Goal: Task Accomplishment & Management: Use online tool/utility

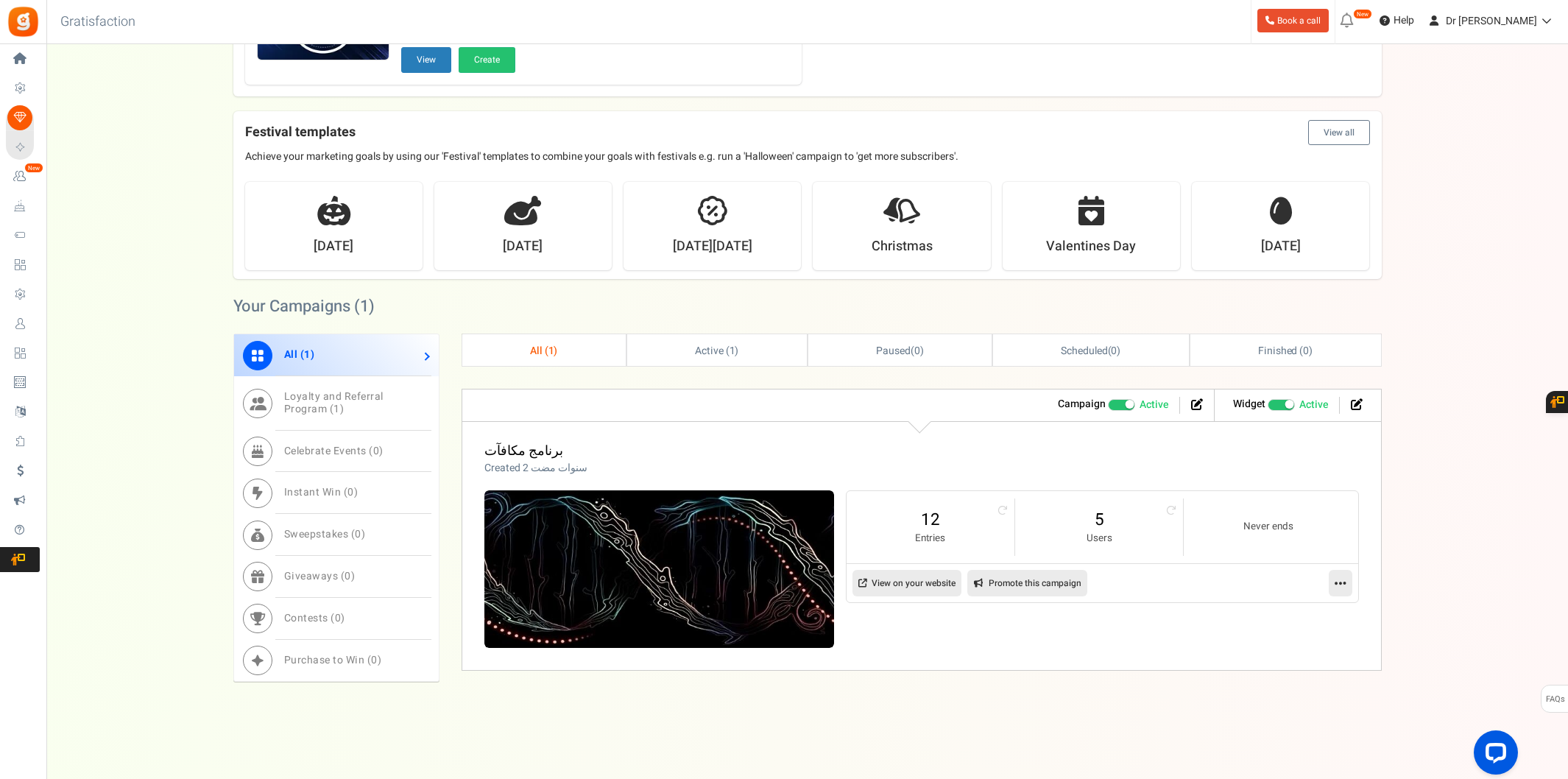
scroll to position [412, 0]
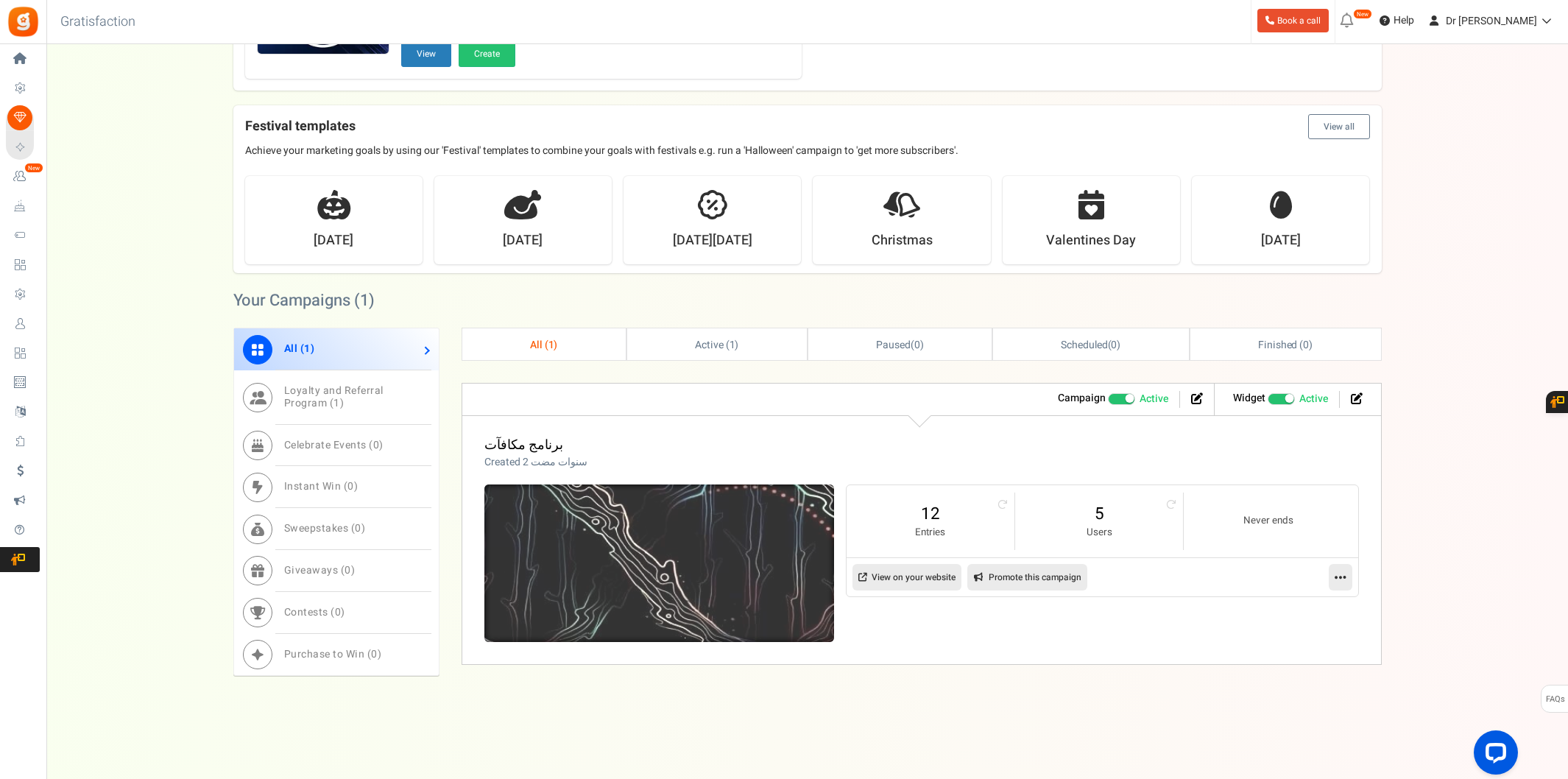
click at [633, 535] on img at bounding box center [659, 564] width 525 height 237
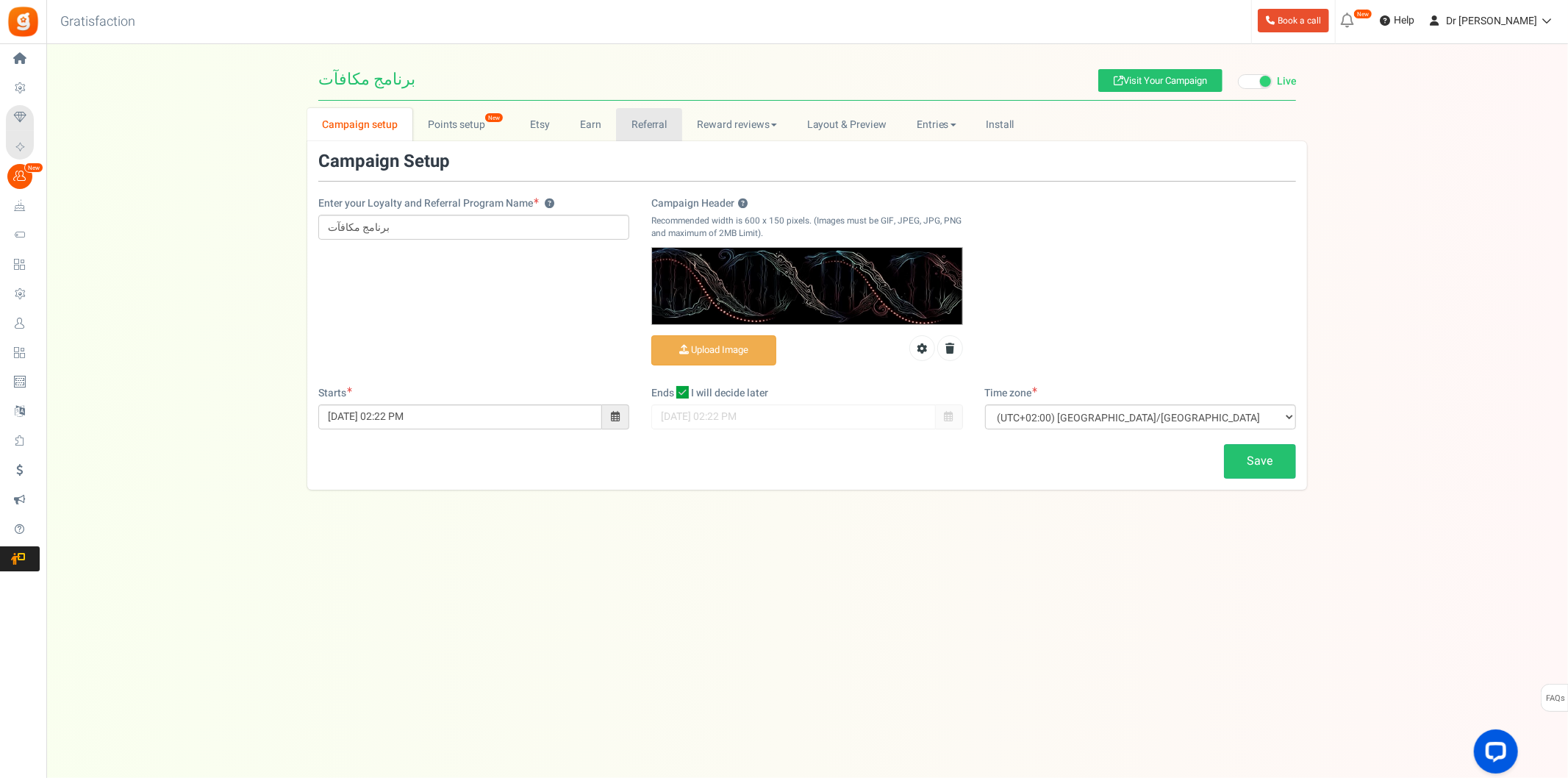
click at [635, 117] on link "Referral" at bounding box center [650, 124] width 66 height 33
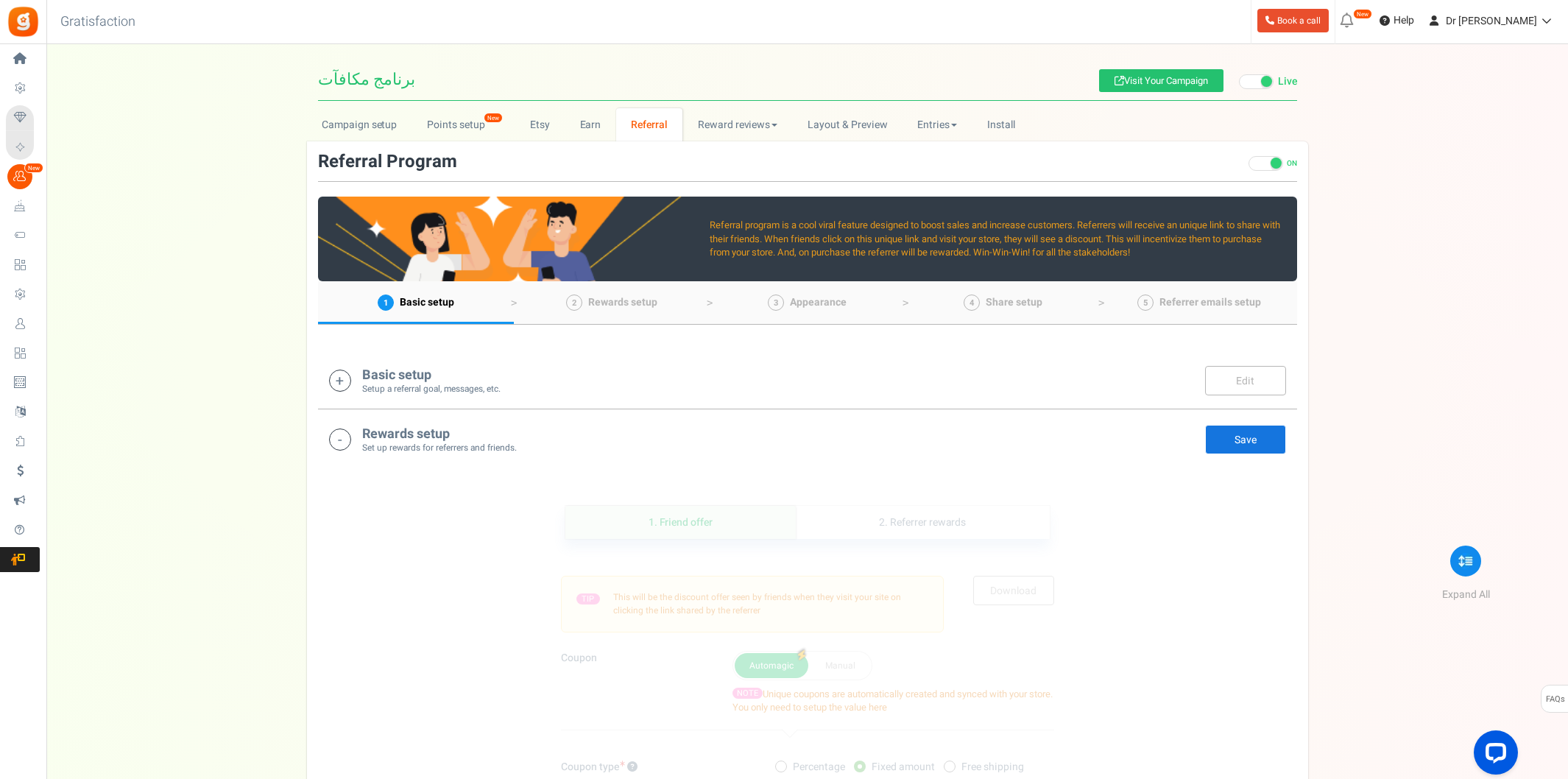
click at [748, 384] on div "Basic setup Setup a referral goal, messages, etc. Edit Save" at bounding box center [808, 380] width 957 height 30
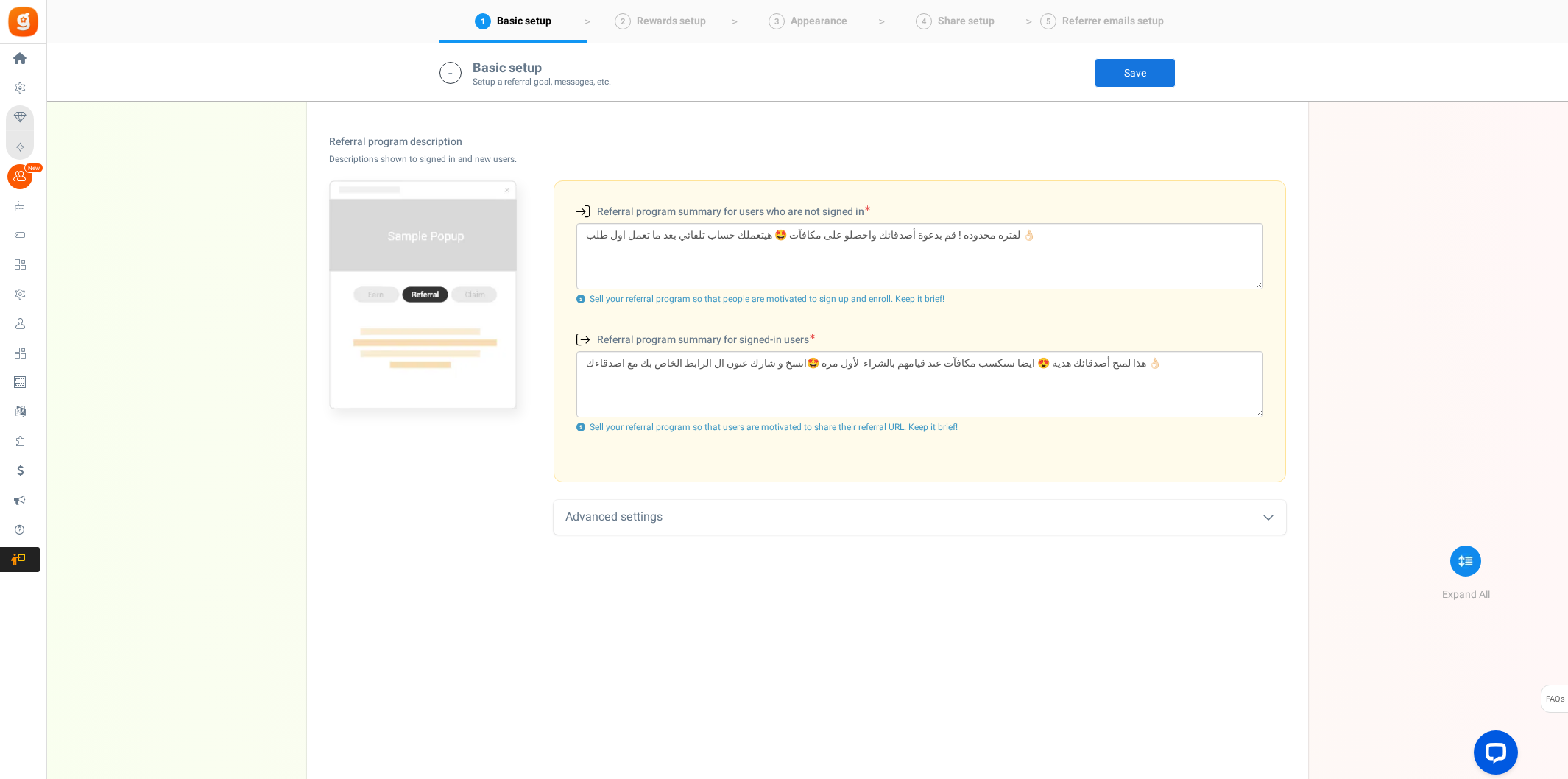
scroll to position [390, 0]
click at [708, 524] on div "Advanced settings" at bounding box center [919, 515] width 732 height 35
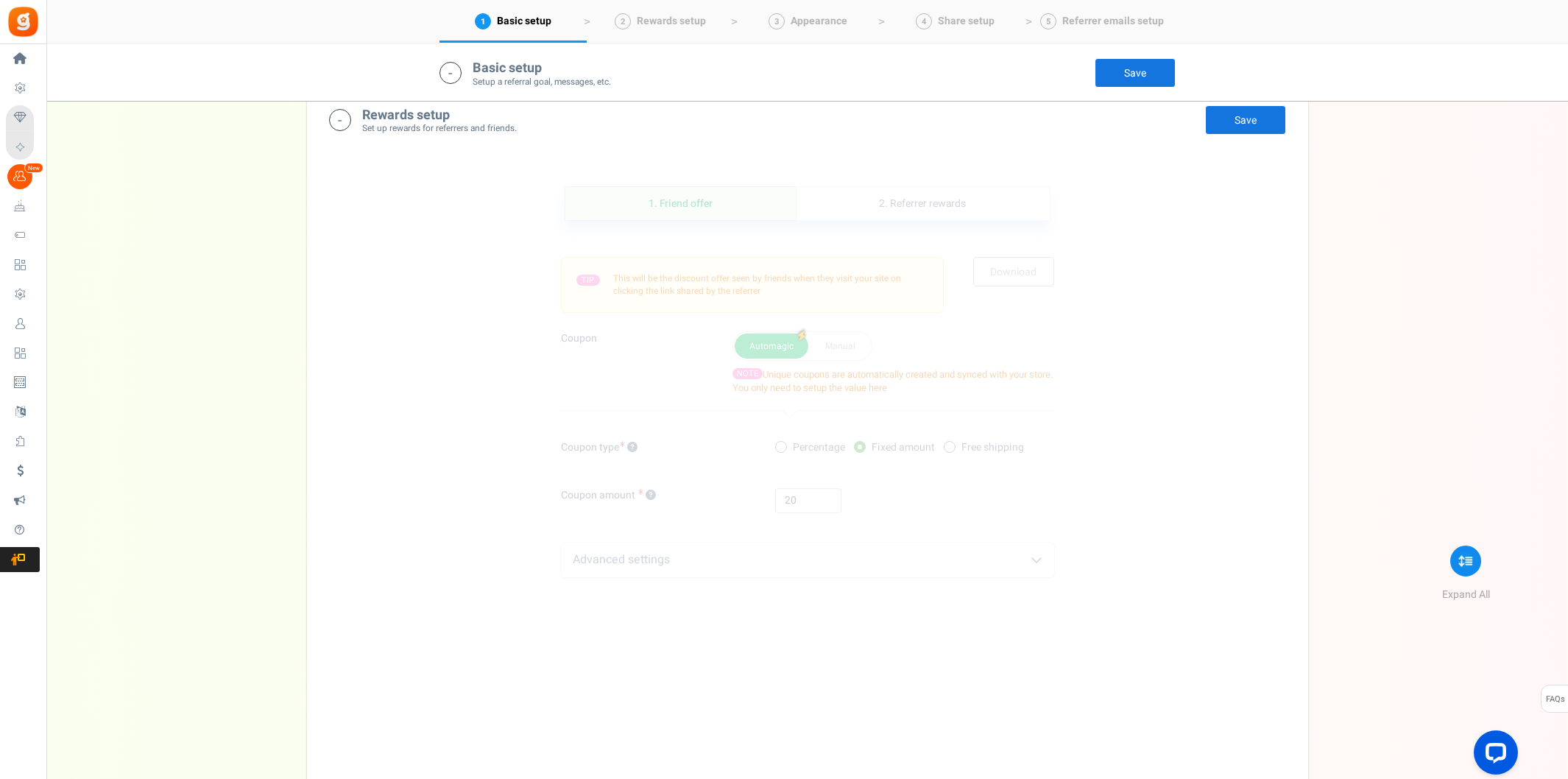
scroll to position [1126, 0]
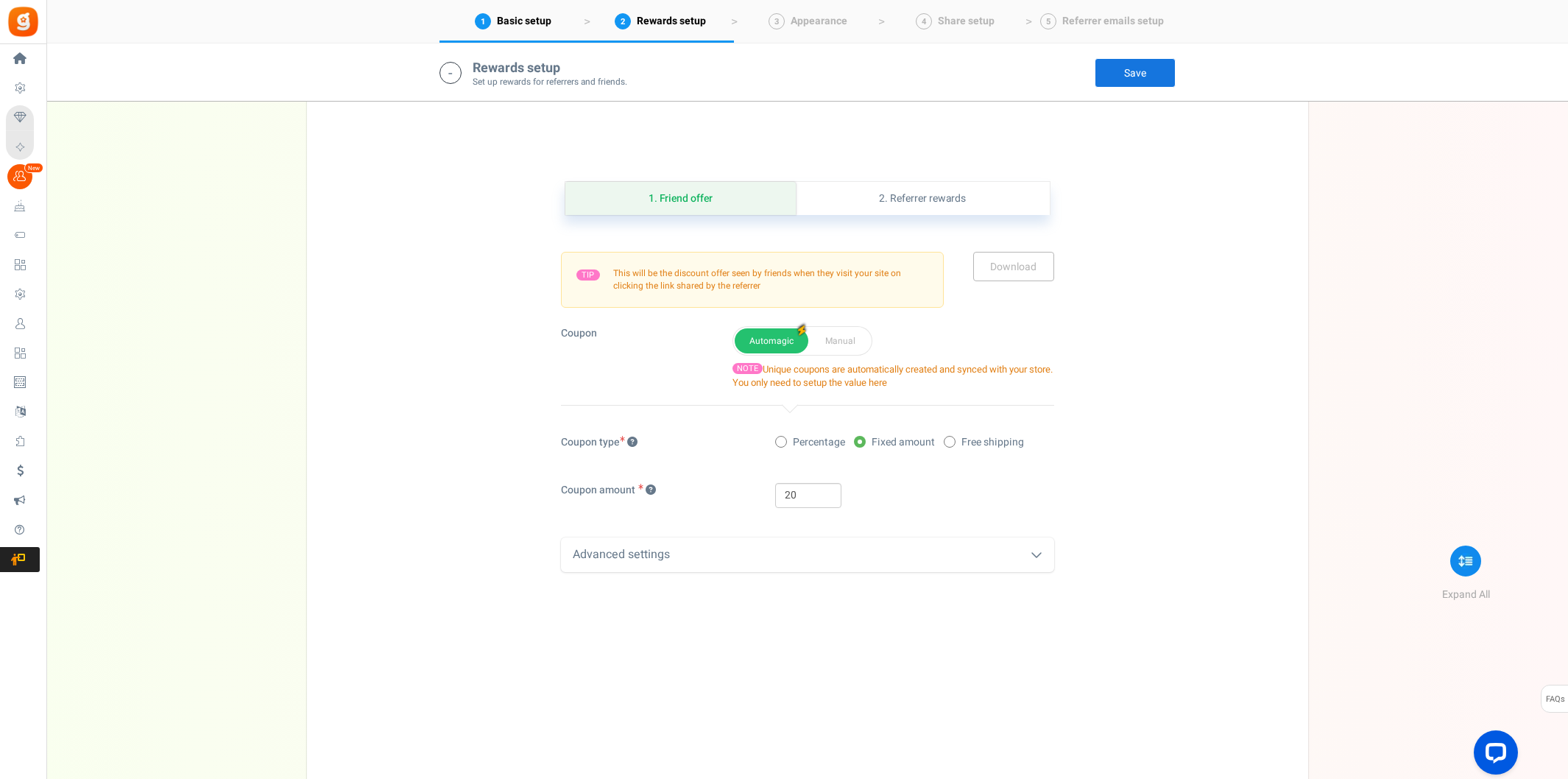
click at [777, 552] on div "Advanced settings" at bounding box center [807, 554] width 493 height 35
click at [917, 546] on div "Advanced settings" at bounding box center [807, 554] width 493 height 35
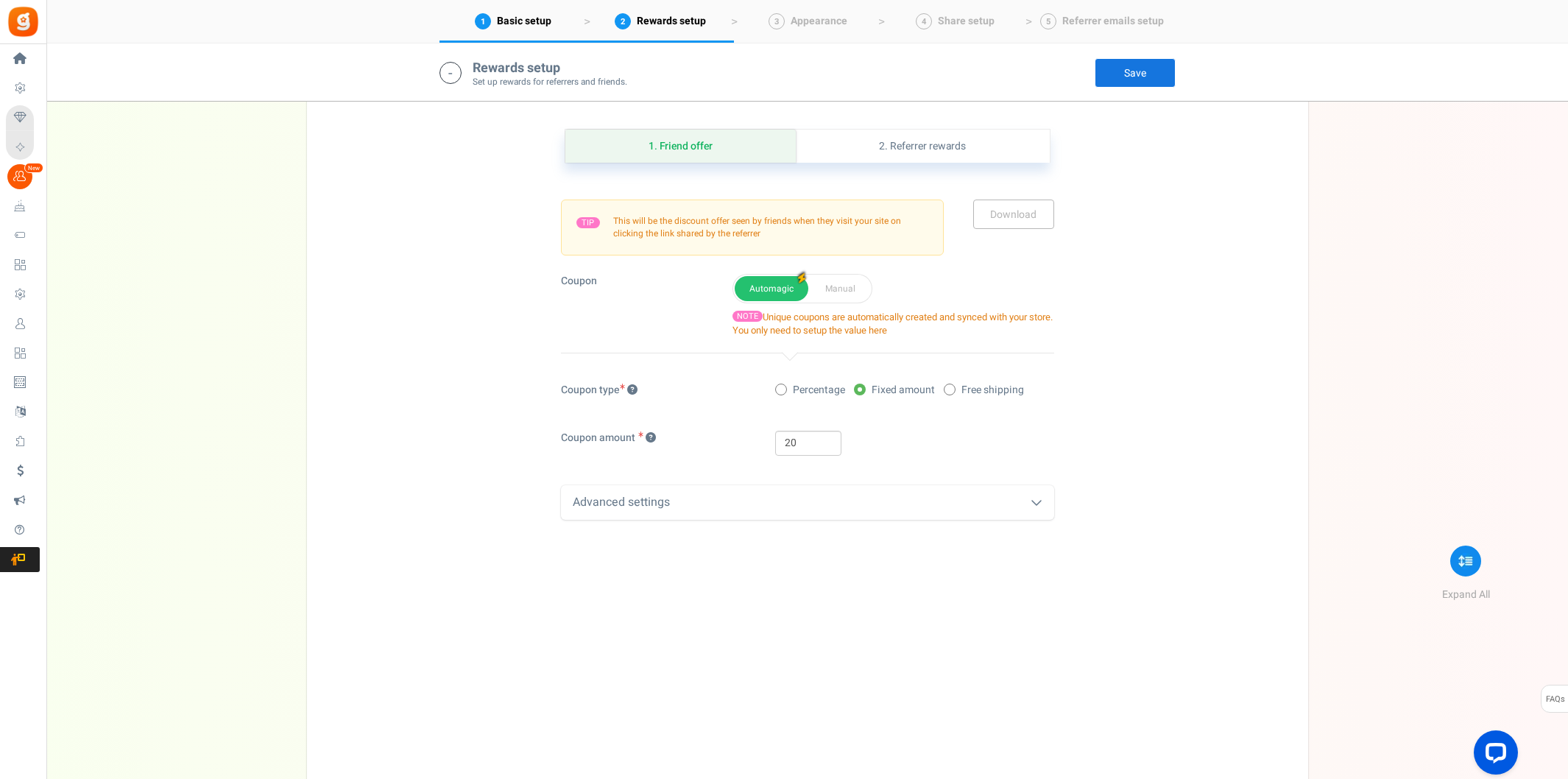
scroll to position [1208, 0]
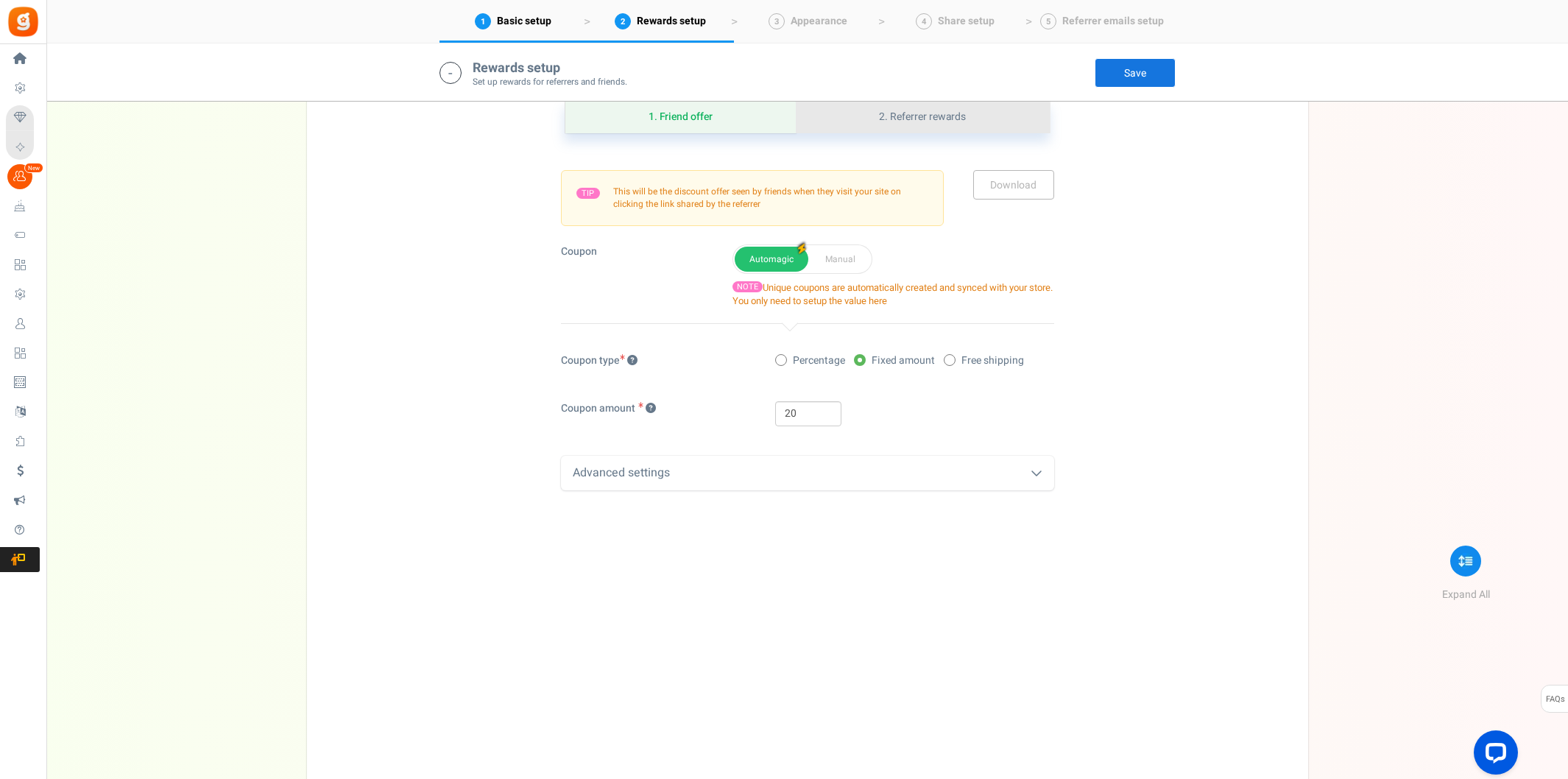
click at [936, 107] on link "2. Referrer rewards" at bounding box center [922, 117] width 253 height 33
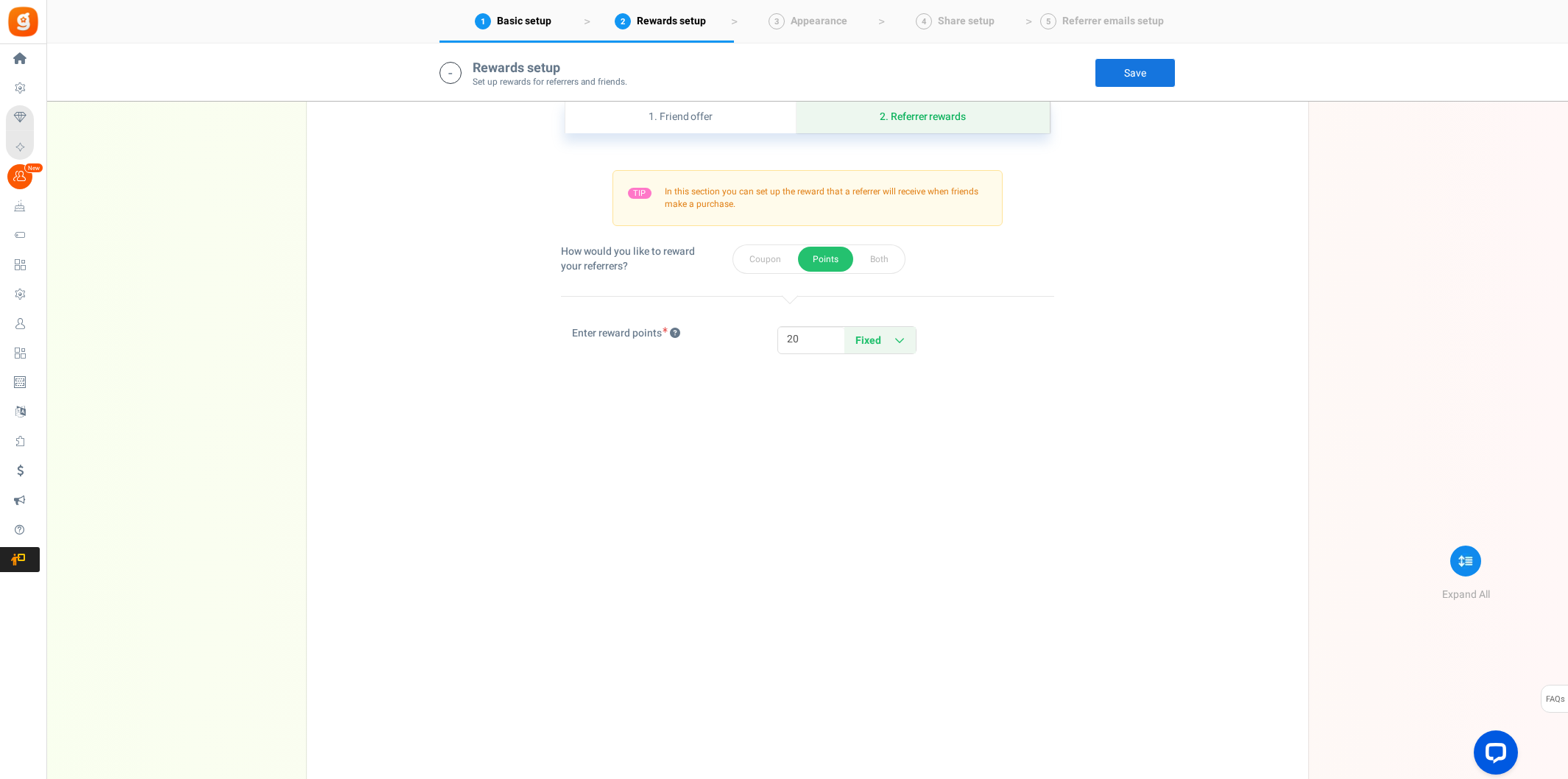
click at [700, 134] on div "TIP In this section you can set up the reward that a referrer will receive when…" at bounding box center [807, 251] width 493 height 236
click at [701, 119] on link "1. Friend offer" at bounding box center [681, 117] width 232 height 33
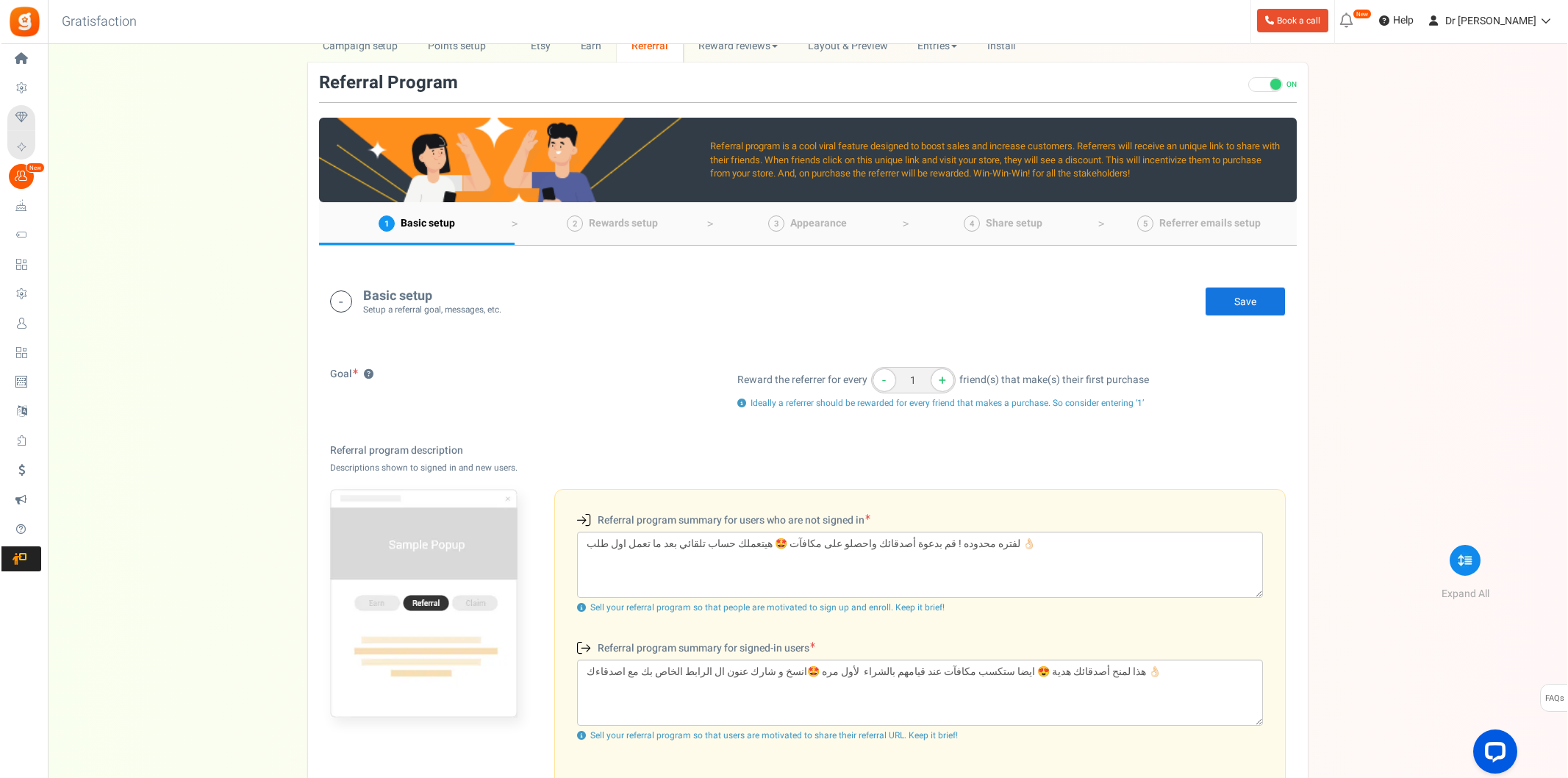
scroll to position [0, 0]
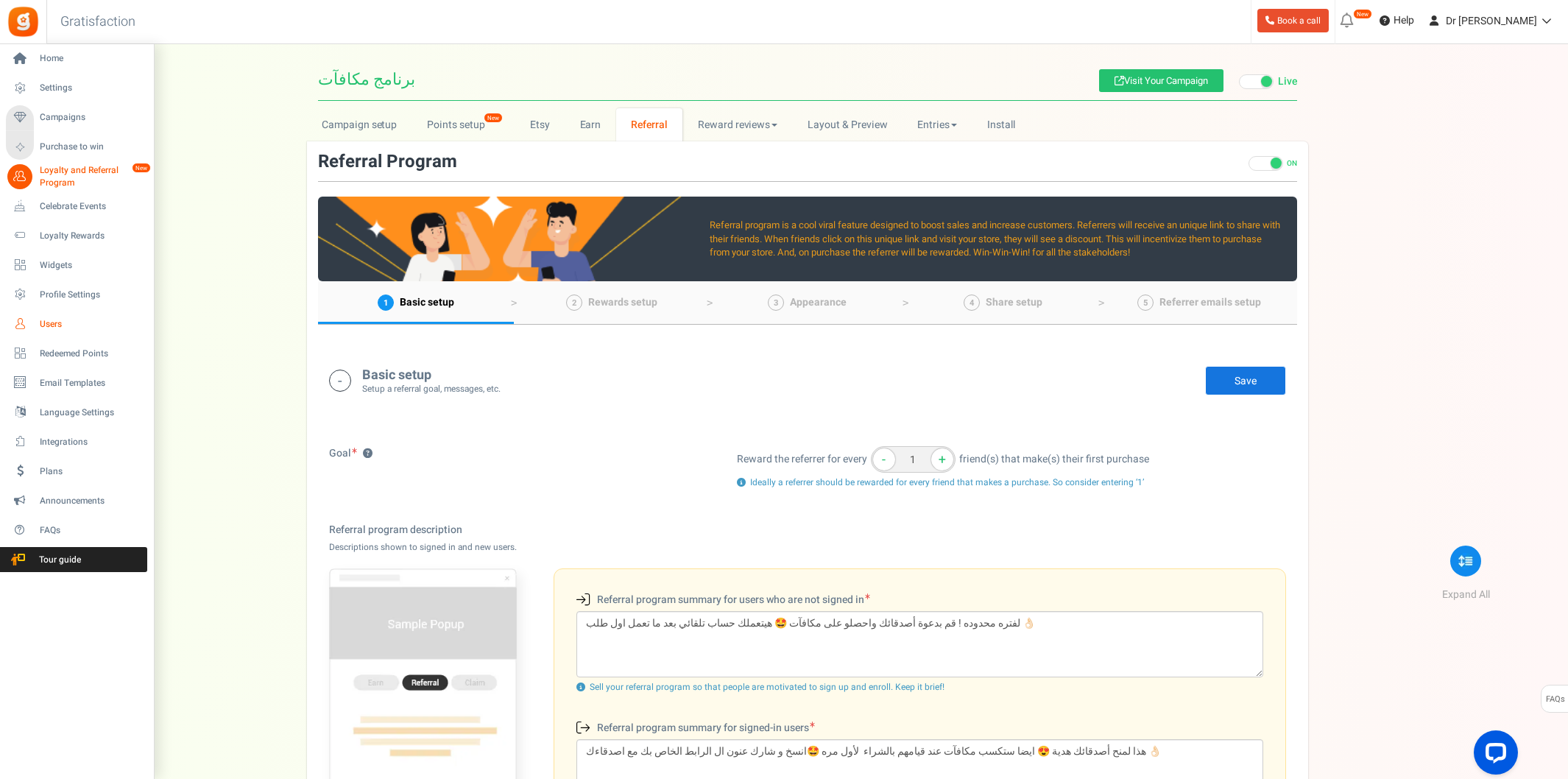
click at [59, 321] on span "Users" at bounding box center [91, 324] width 103 height 13
